Goal: Task Accomplishment & Management: Use online tool/utility

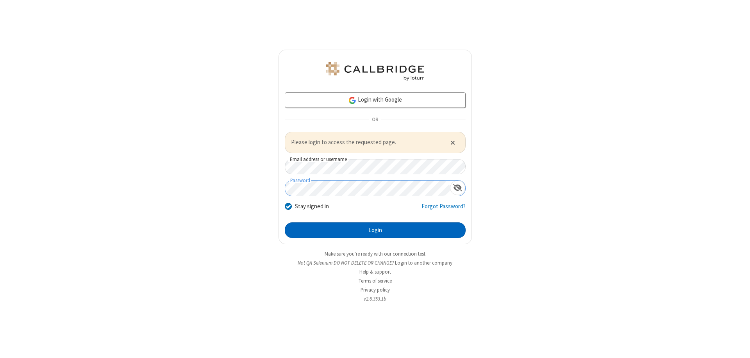
click at [375, 230] on button "Login" at bounding box center [375, 230] width 181 height 16
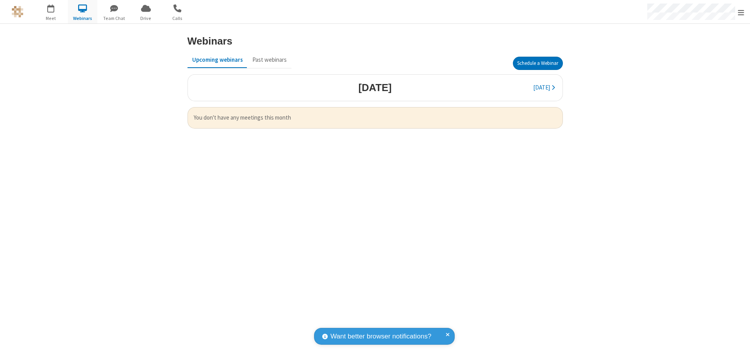
click at [538, 63] on button "Schedule a Webinar" at bounding box center [538, 63] width 50 height 13
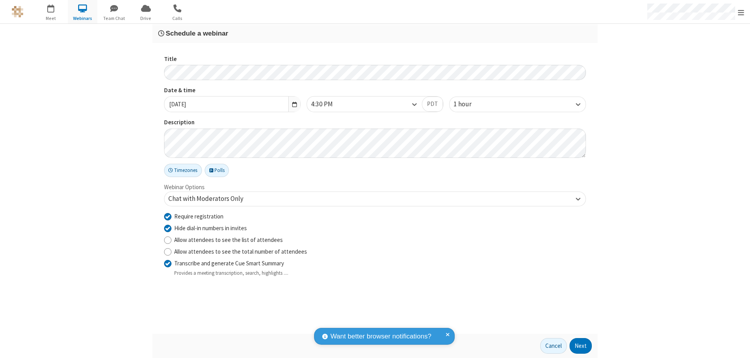
click at [168, 216] on input "Require registration" at bounding box center [167, 216] width 7 height 8
checkbox input "false"
click at [581, 346] on button "Next" at bounding box center [581, 346] width 22 height 16
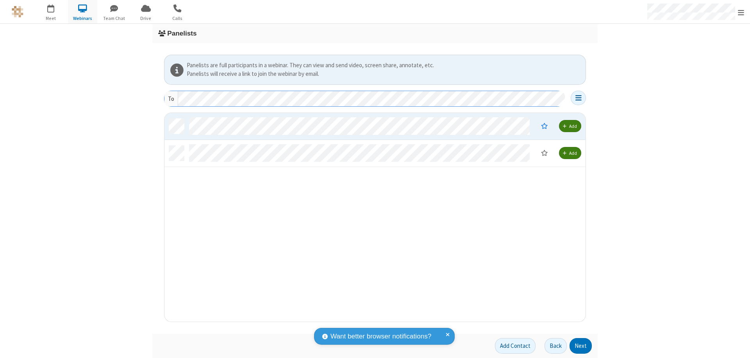
scroll to position [203, 415]
click at [581, 346] on button "Next" at bounding box center [581, 346] width 22 height 16
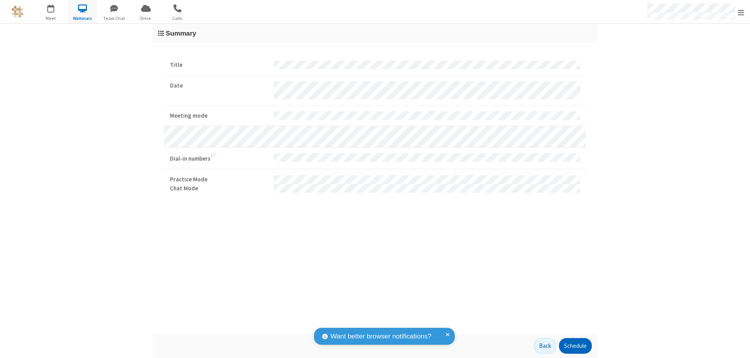
click at [575, 346] on button "Schedule" at bounding box center [575, 346] width 33 height 16
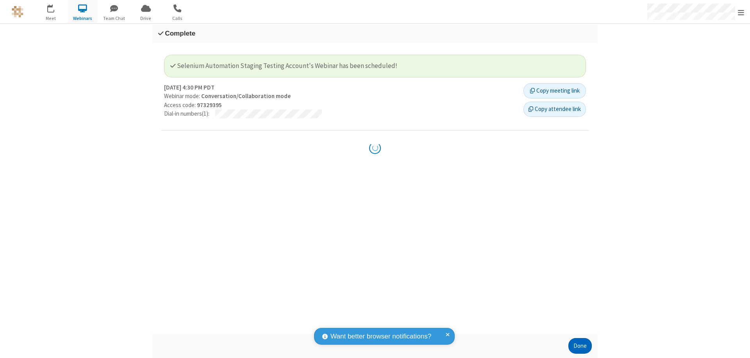
click at [580, 346] on button "Done" at bounding box center [580, 346] width 23 height 16
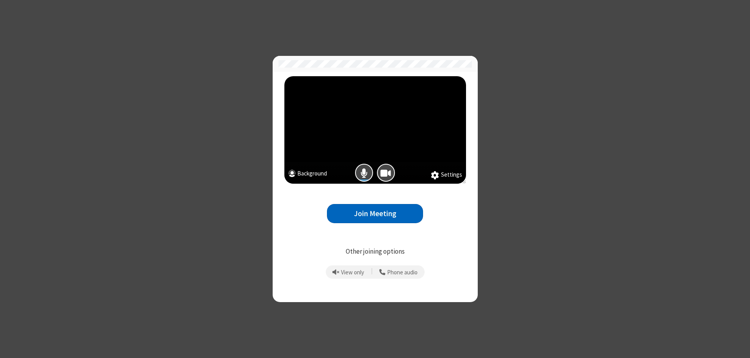
click at [375, 213] on button "Join Meeting" at bounding box center [375, 213] width 96 height 19
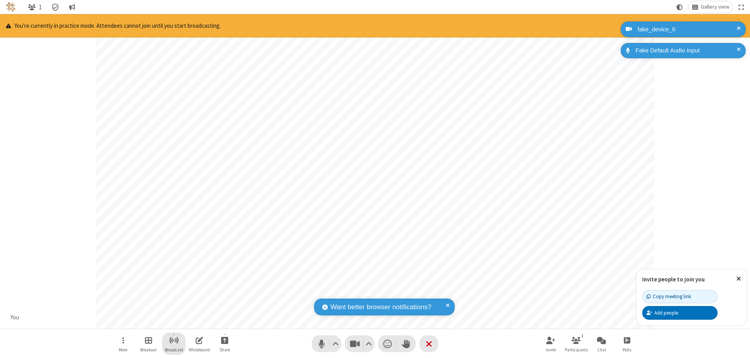
click at [173, 340] on span "Start broadcast" at bounding box center [174, 340] width 10 height 10
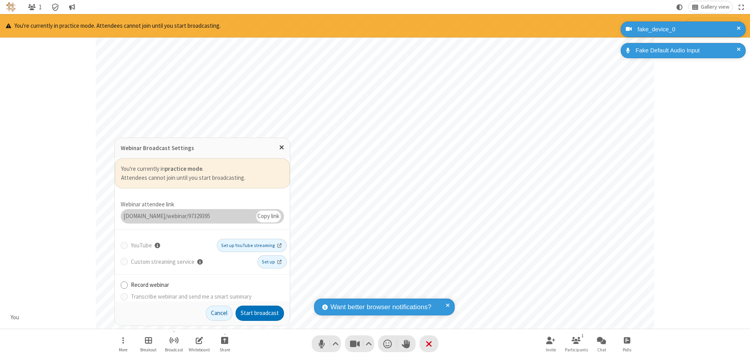
click at [260, 313] on button "Start broadcast" at bounding box center [260, 314] width 48 height 16
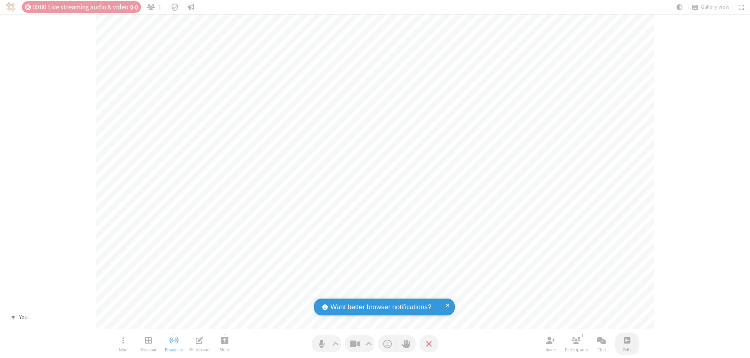
click at [627, 340] on span "Open poll" at bounding box center [627, 340] width 6 height 10
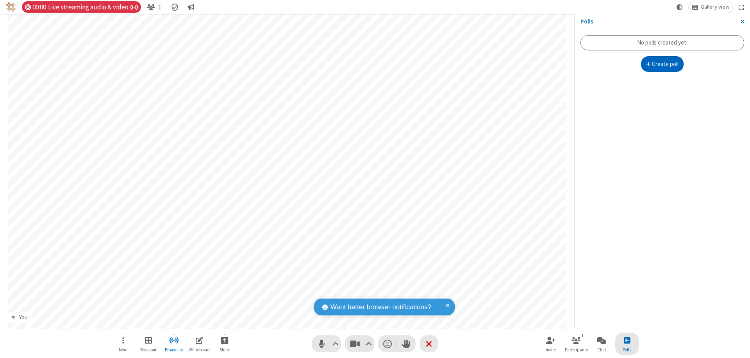
click at [662, 64] on button "Create poll" at bounding box center [662, 64] width 43 height 16
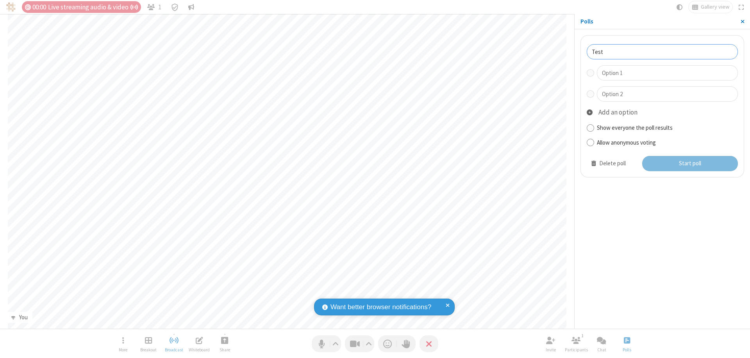
type input "Test"
type input "Yes"
type input "No"
click at [690, 163] on button "Start poll" at bounding box center [690, 164] width 96 height 16
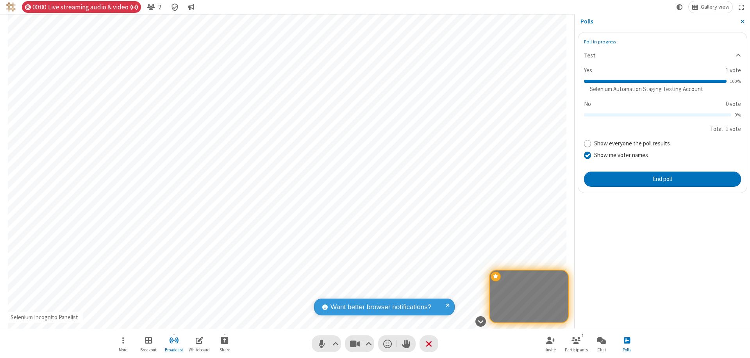
click at [742, 21] on span "Close sidebar" at bounding box center [743, 21] width 4 height 6
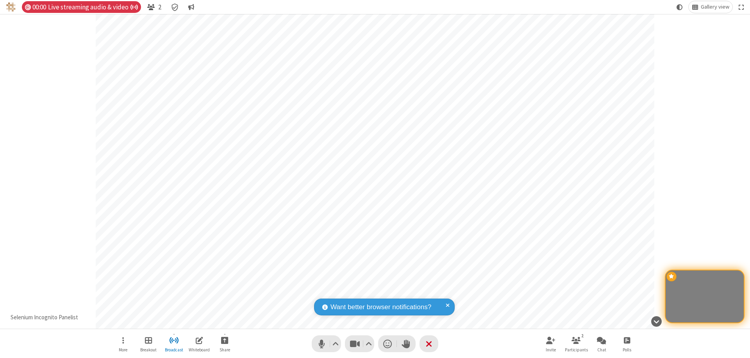
click at [150, 7] on span "Open participant list" at bounding box center [150, 7] width 7 height 7
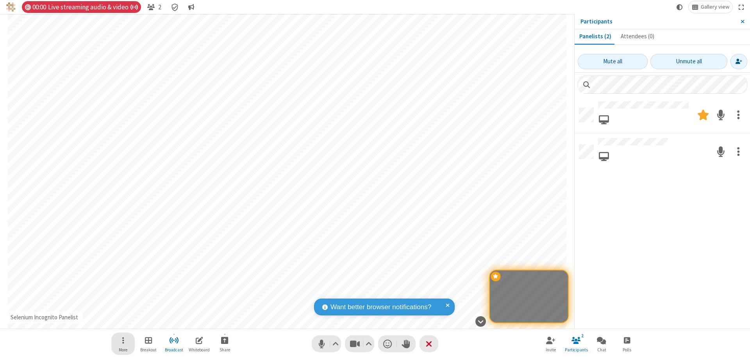
click at [123, 340] on span "Open menu" at bounding box center [123, 340] width 2 height 10
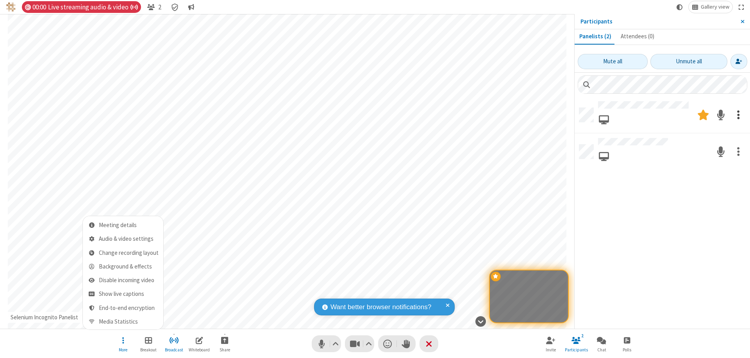
click at [123, 340] on span "Open menu" at bounding box center [123, 340] width 2 height 10
click at [739, 114] on span at bounding box center [738, 114] width 3 height 15
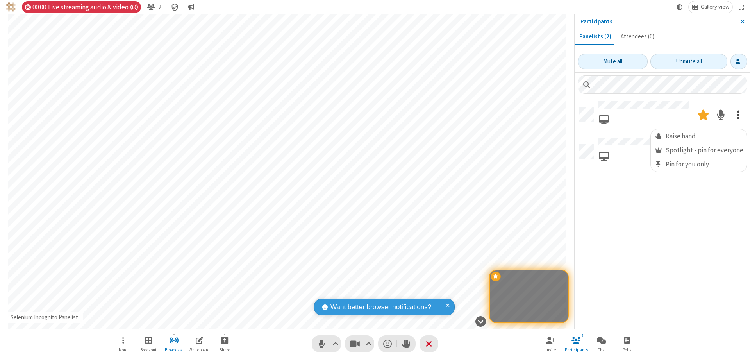
click at [739, 114] on span at bounding box center [738, 114] width 3 height 15
click at [739, 150] on span at bounding box center [738, 151] width 3 height 15
click at [660, 172] on span "Moderator" at bounding box center [659, 171] width 8 height 7
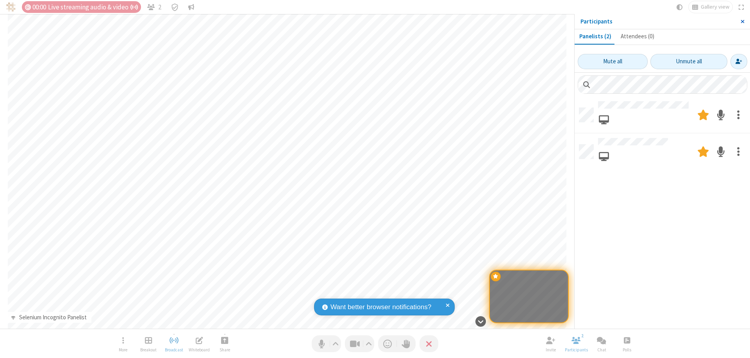
click at [742, 21] on span "Close sidebar" at bounding box center [743, 21] width 4 height 6
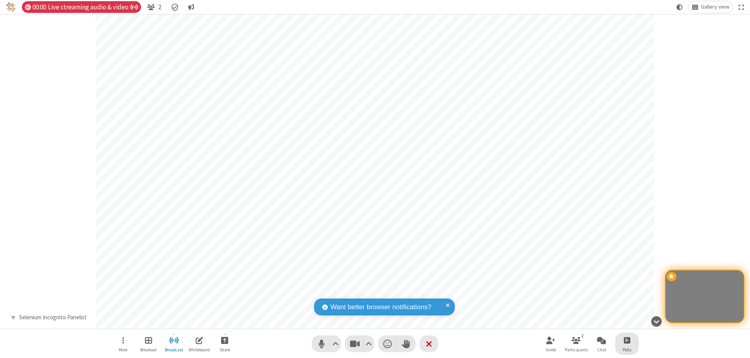
click at [627, 340] on span "Open poll" at bounding box center [627, 340] width 6 height 10
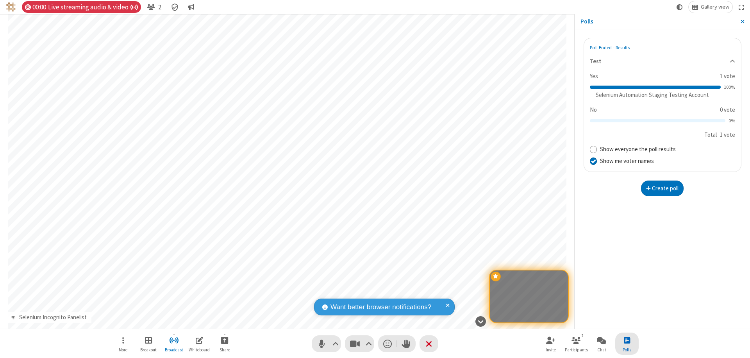
click at [662, 188] on button "Create poll" at bounding box center [662, 189] width 43 height 16
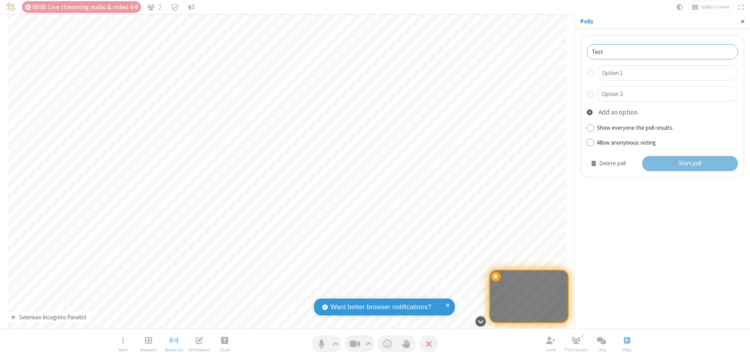
type input "Test"
type input "Yes"
type input "No"
